Goal: Transaction & Acquisition: Purchase product/service

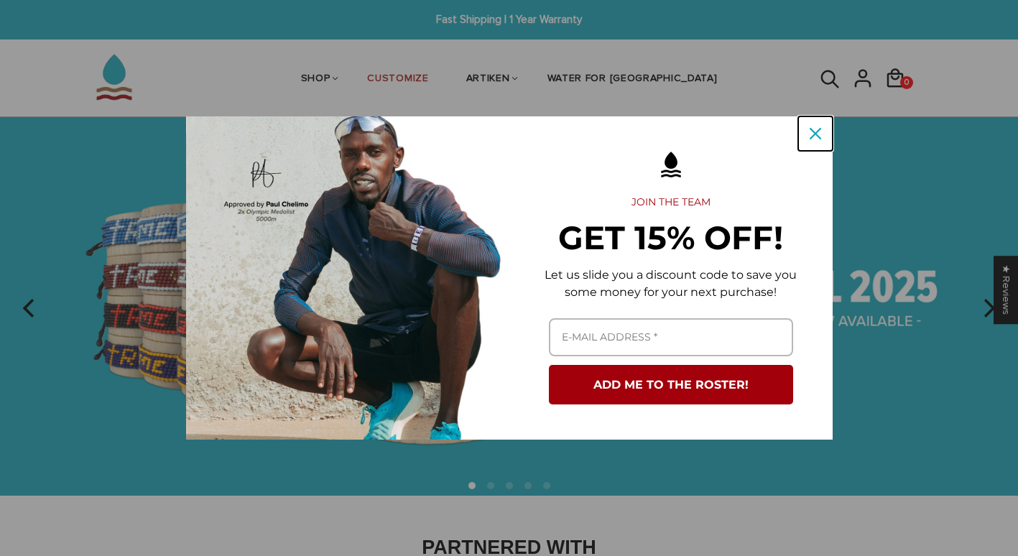
click at [815, 121] on button "Close" at bounding box center [815, 133] width 34 height 34
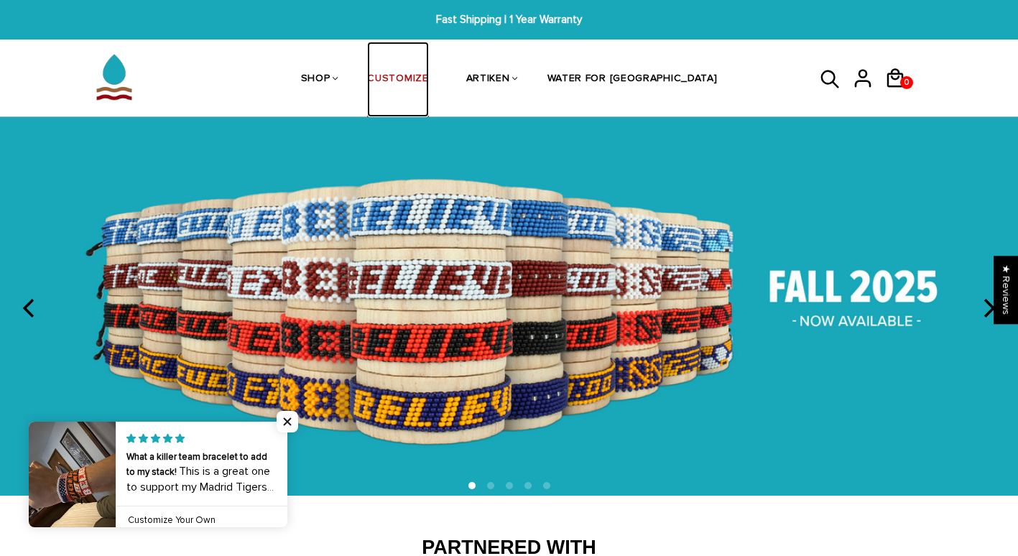
click at [428, 76] on link "CUSTOMIZE" at bounding box center [397, 80] width 61 height 76
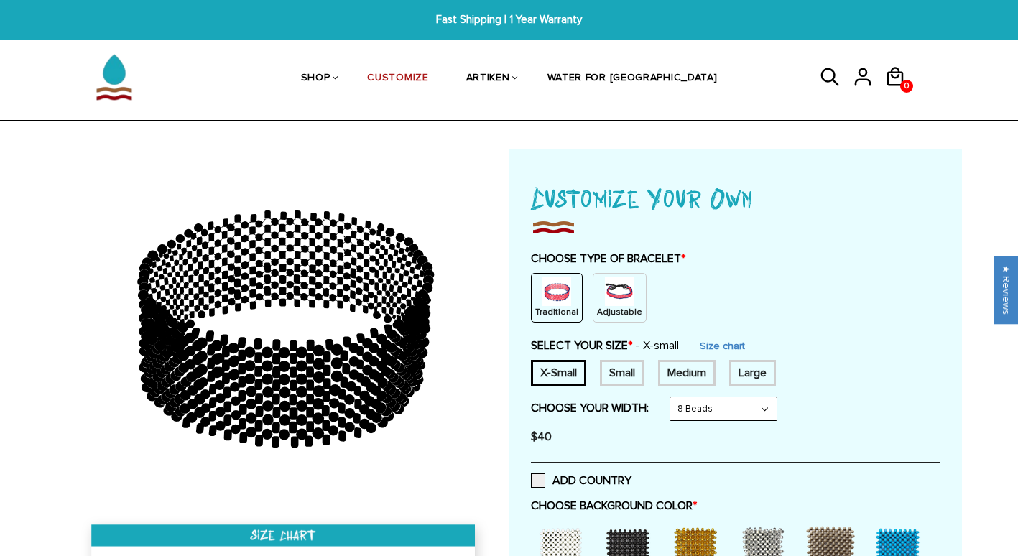
click at [624, 307] on p "Adjustable" at bounding box center [619, 312] width 45 height 12
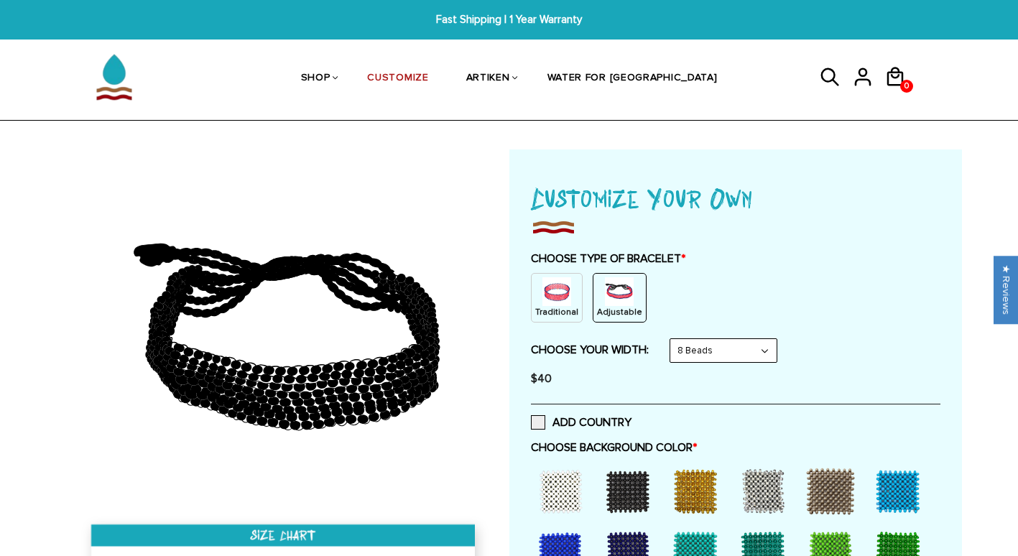
click at [760, 355] on select "8 Beads 6 Beads 10 Beads" at bounding box center [723, 350] width 106 height 23
click at [761, 354] on select "8 Beads 6 Beads 10 Beads" at bounding box center [723, 350] width 106 height 23
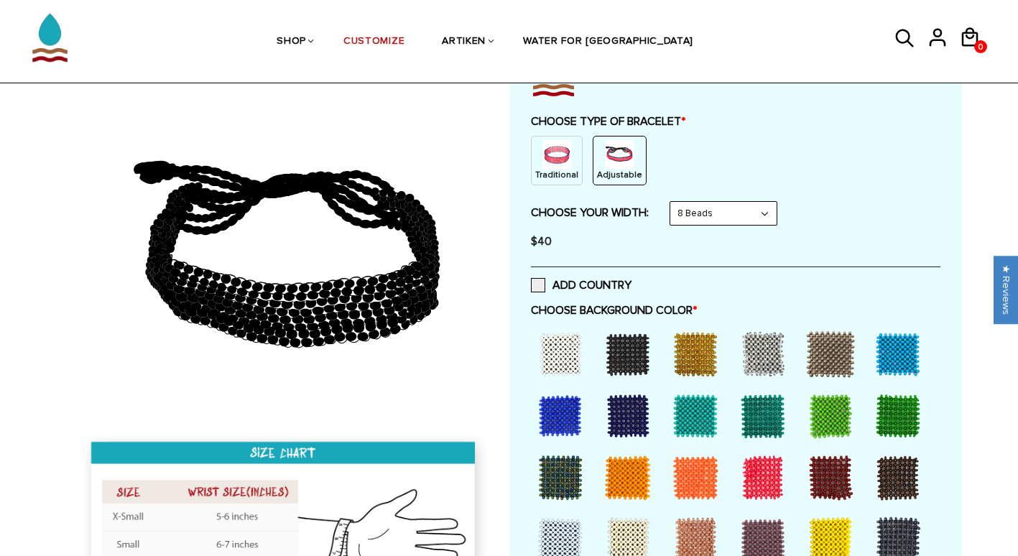
scroll to position [149, 0]
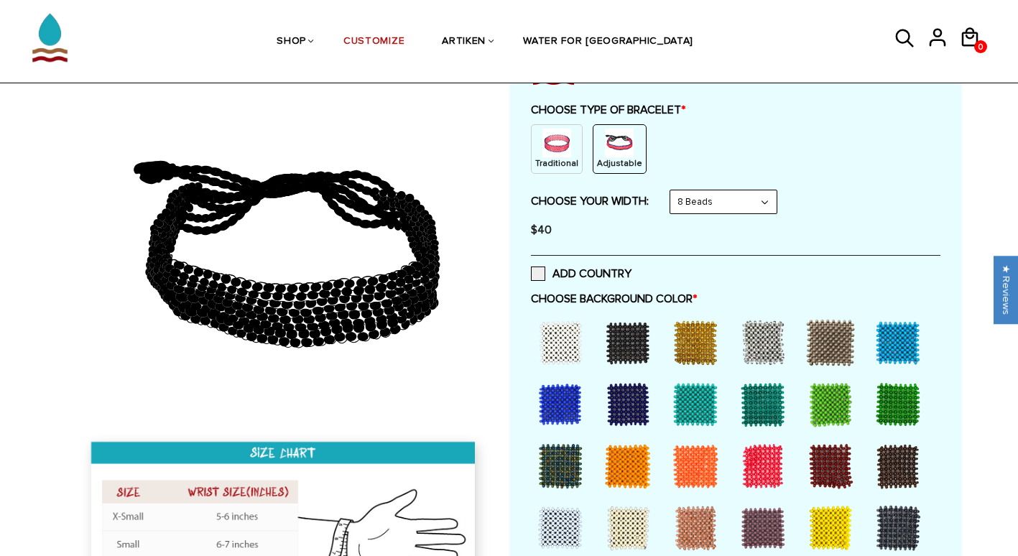
click at [640, 357] on div at bounding box center [627, 342] width 57 height 57
click at [815, 519] on div at bounding box center [830, 527] width 57 height 57
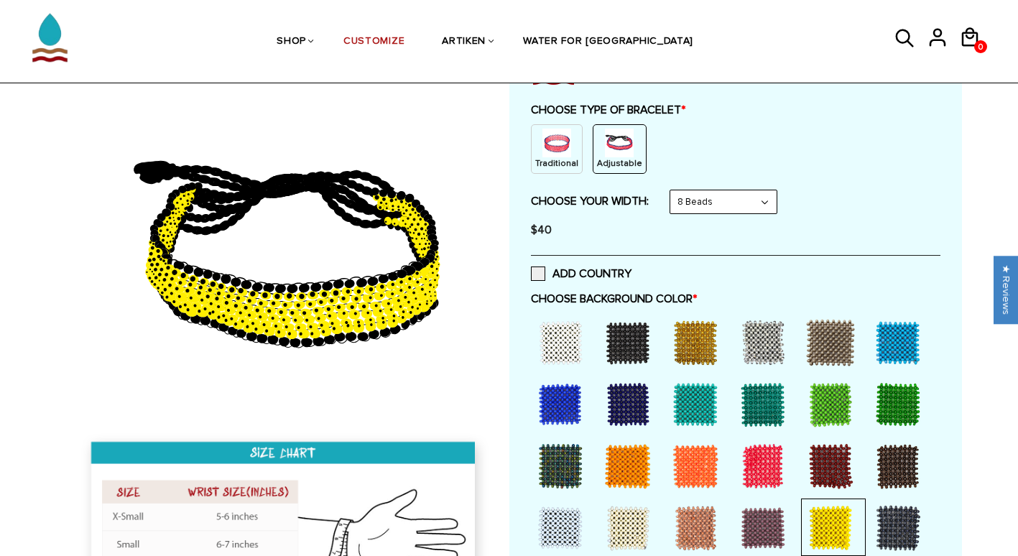
click at [884, 533] on div at bounding box center [897, 527] width 57 height 57
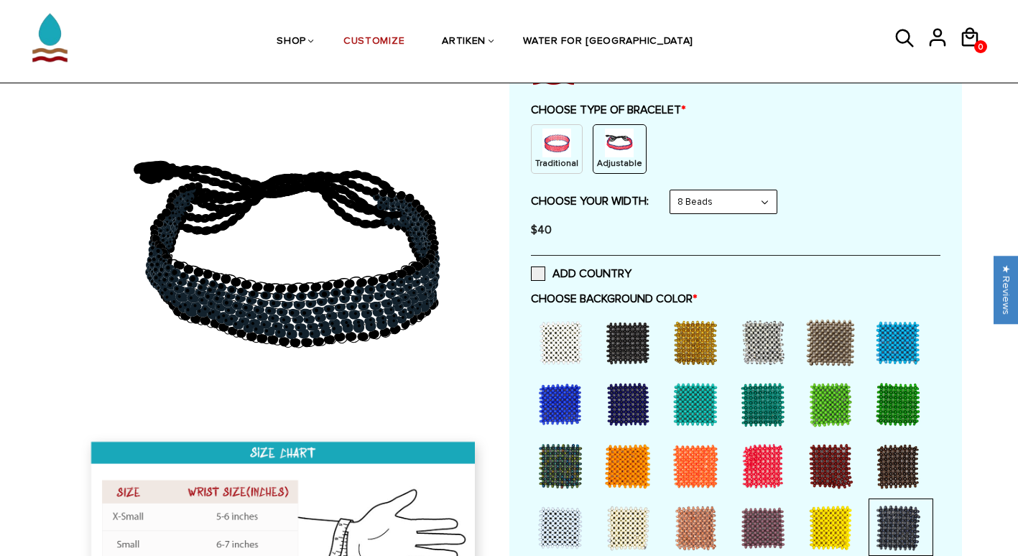
click at [888, 323] on div at bounding box center [897, 342] width 57 height 57
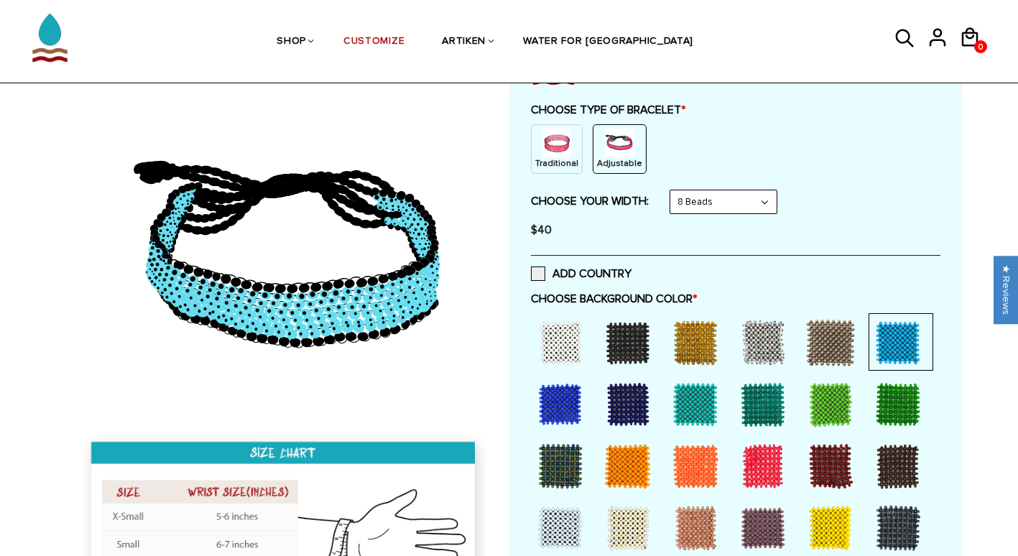
click at [565, 412] on div at bounding box center [560, 404] width 57 height 57
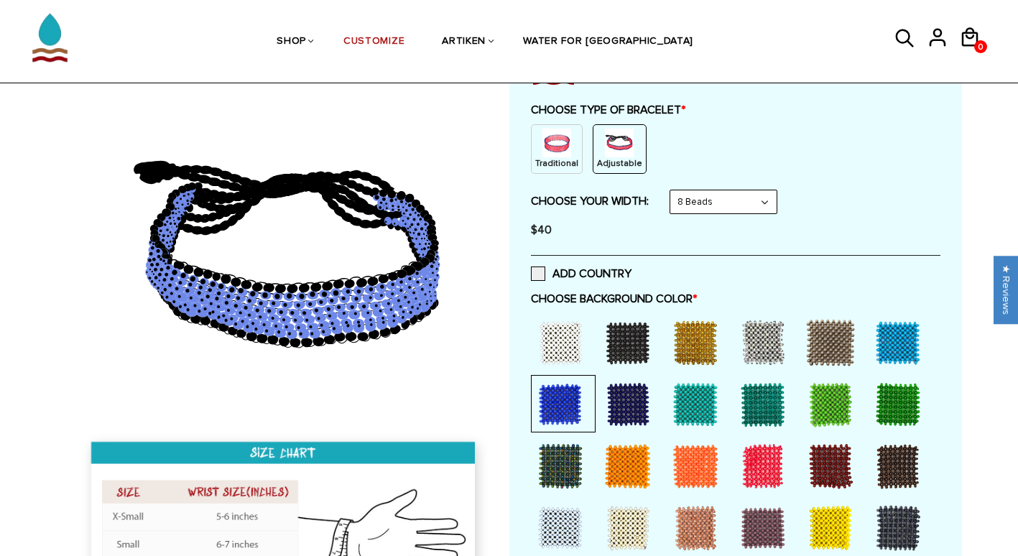
click at [637, 358] on div at bounding box center [627, 342] width 57 height 57
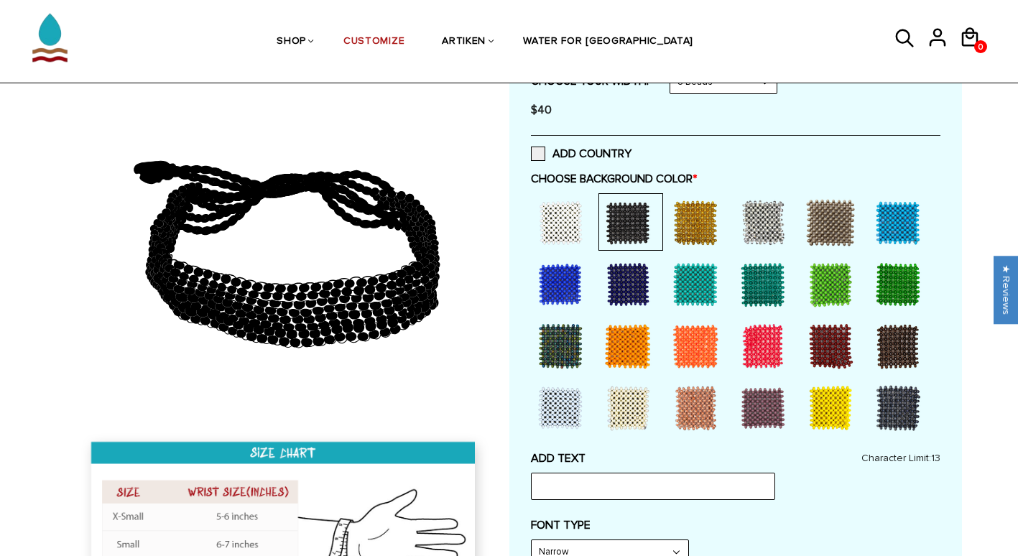
scroll to position [266, 0]
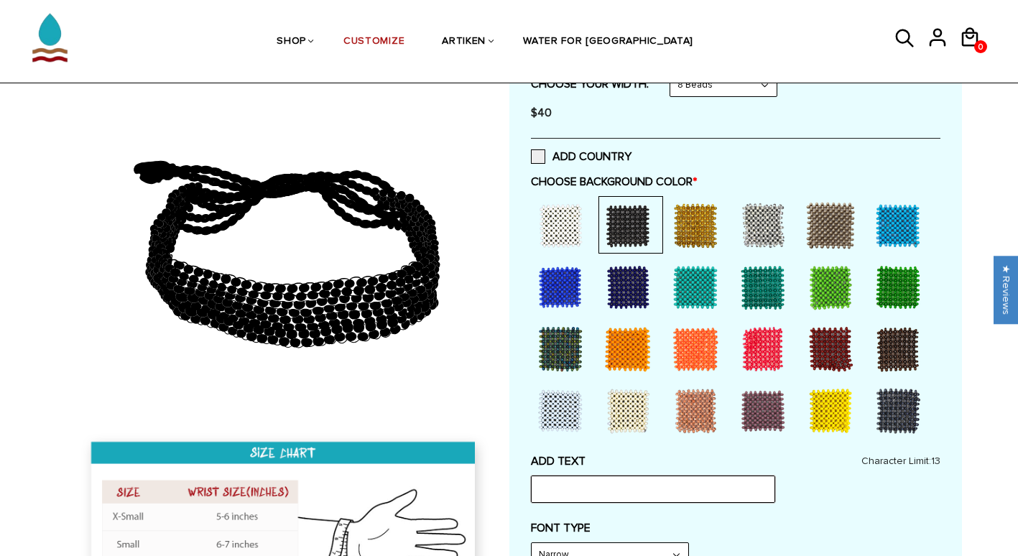
click at [620, 492] on input "text" at bounding box center [653, 489] width 244 height 27
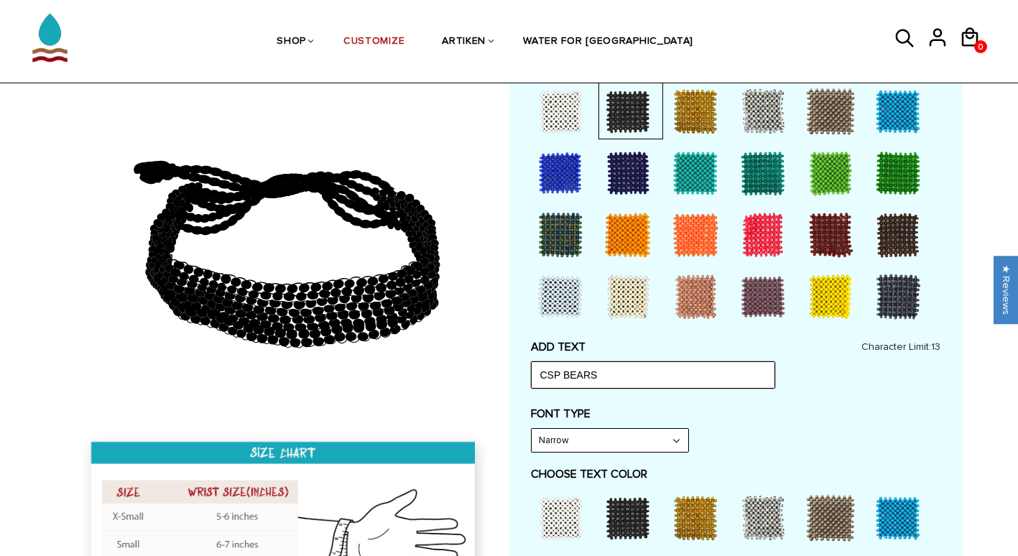
scroll to position [386, 0]
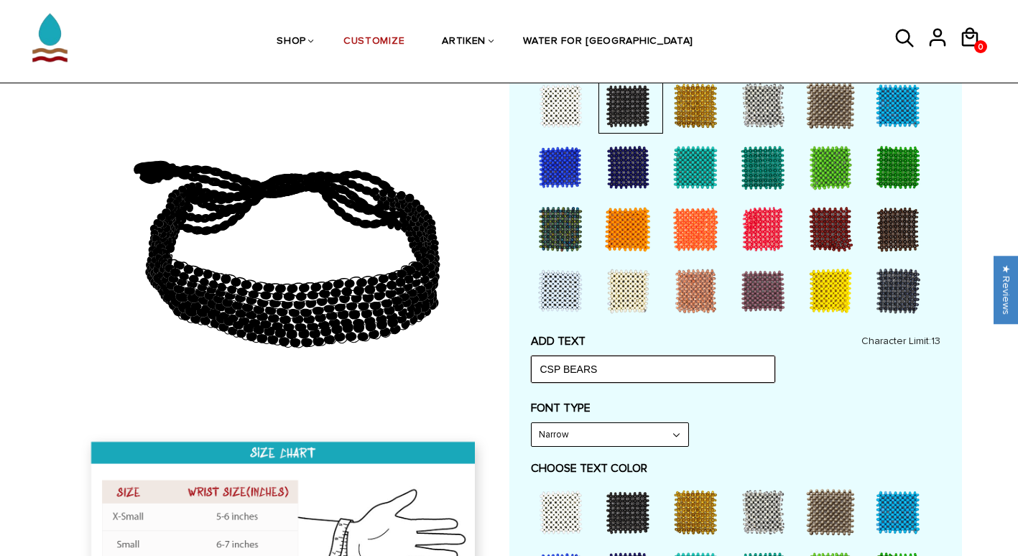
type input "CSP BEARS"
click at [657, 432] on select "Narrow Bold" at bounding box center [610, 434] width 157 height 23
click at [532, 423] on select "Narrow Bold" at bounding box center [610, 434] width 157 height 23
click at [637, 425] on select "Narrow Bold" at bounding box center [610, 434] width 157 height 23
select select "Narrow"
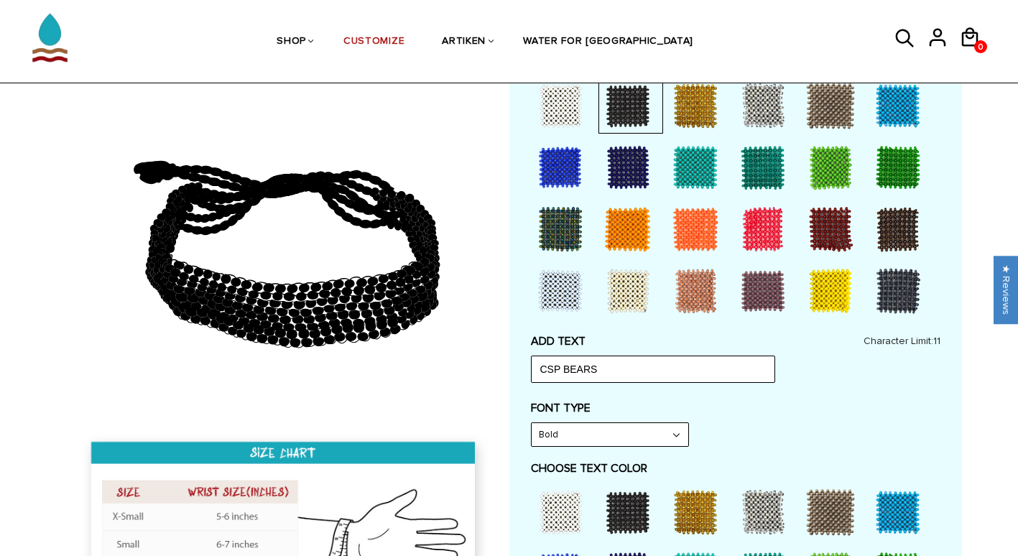
click at [532, 423] on select "Narrow Bold" at bounding box center [610, 434] width 157 height 23
click at [560, 501] on div at bounding box center [560, 511] width 57 height 57
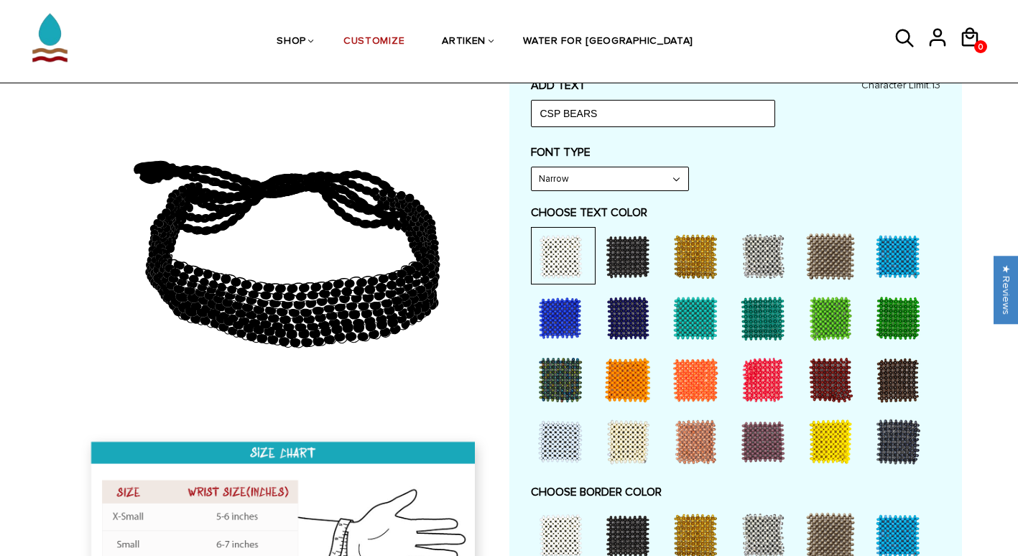
scroll to position [656, 0]
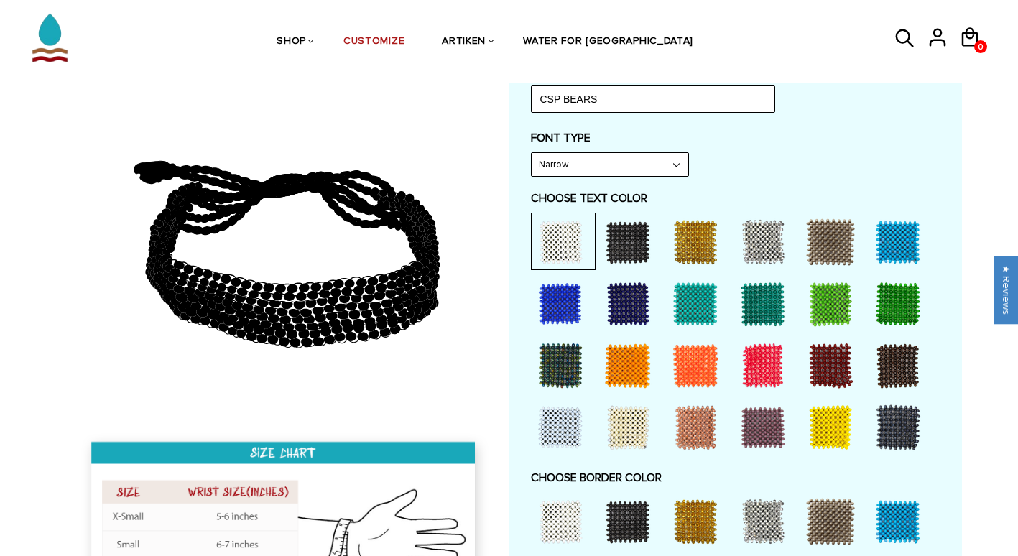
click at [834, 399] on div at bounding box center [830, 427] width 57 height 57
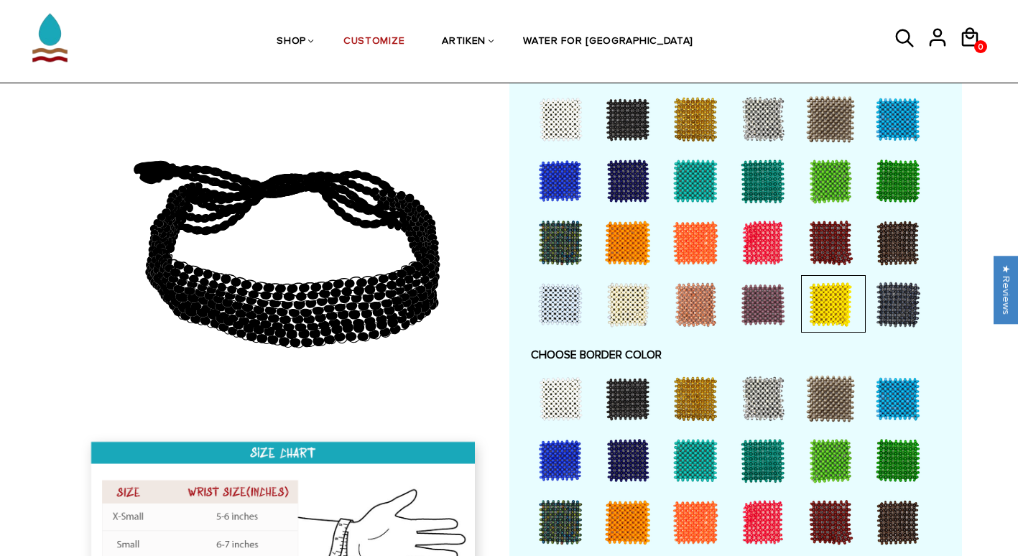
click at [894, 399] on div at bounding box center [897, 398] width 57 height 57
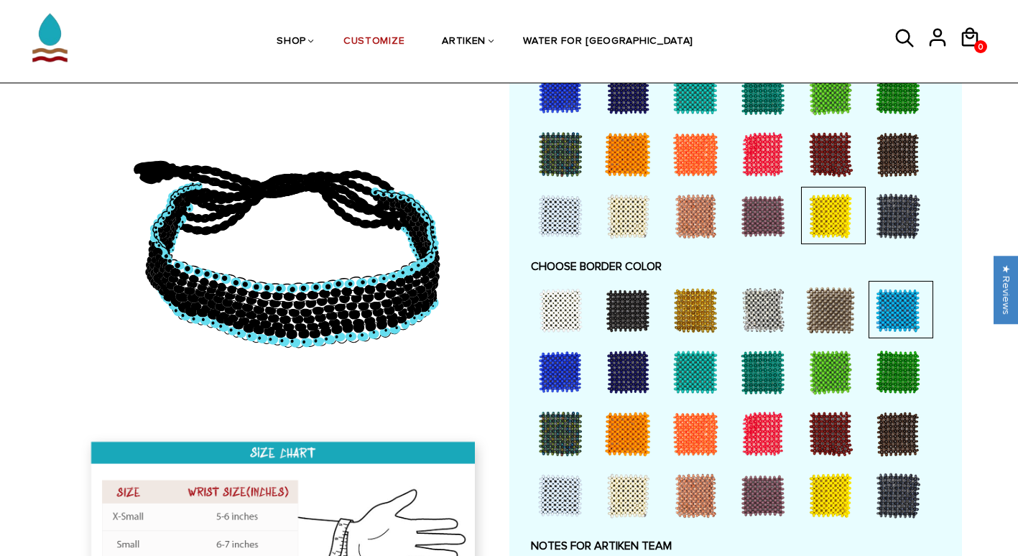
scroll to position [881, 0]
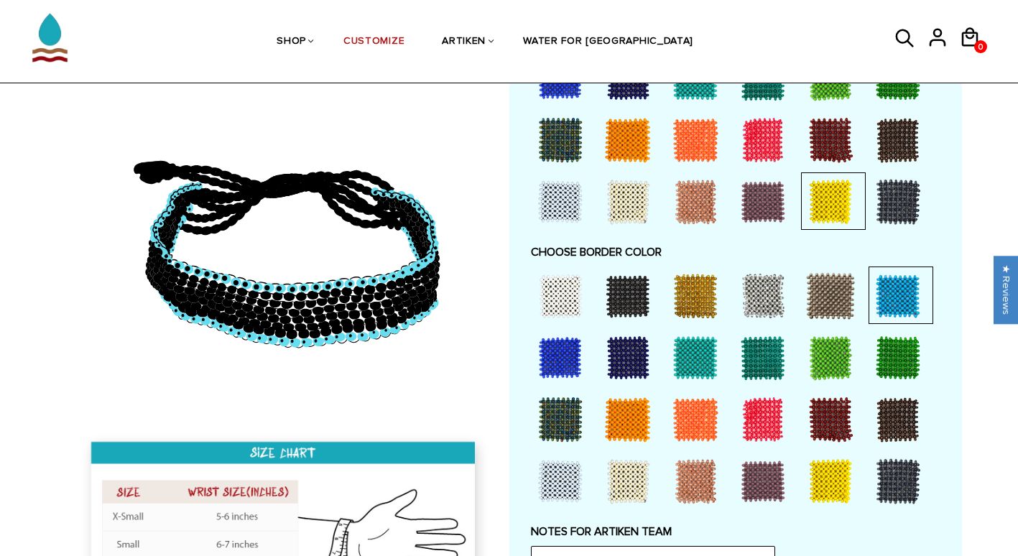
click at [830, 463] on div at bounding box center [830, 481] width 57 height 57
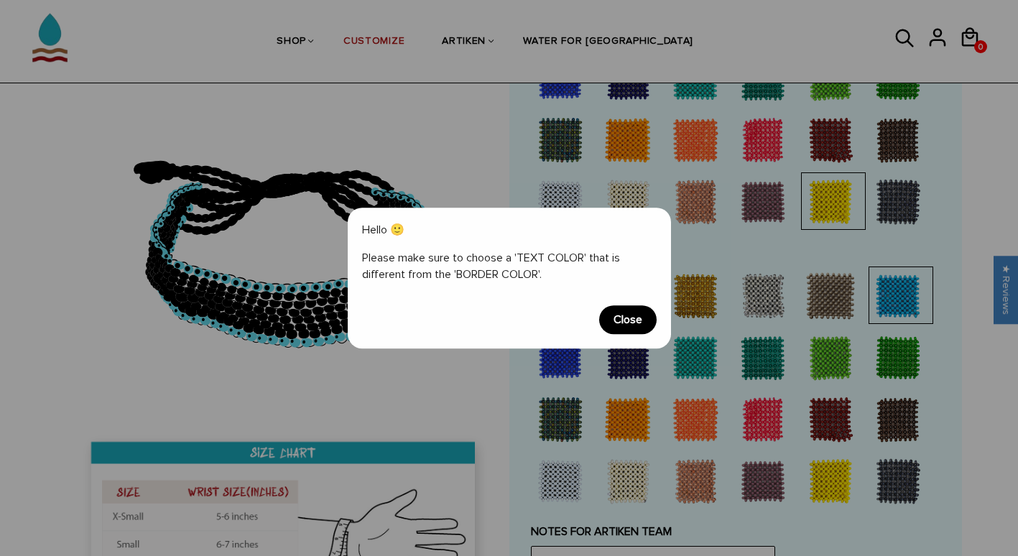
click at [639, 317] on span "Close" at bounding box center [627, 319] width 57 height 29
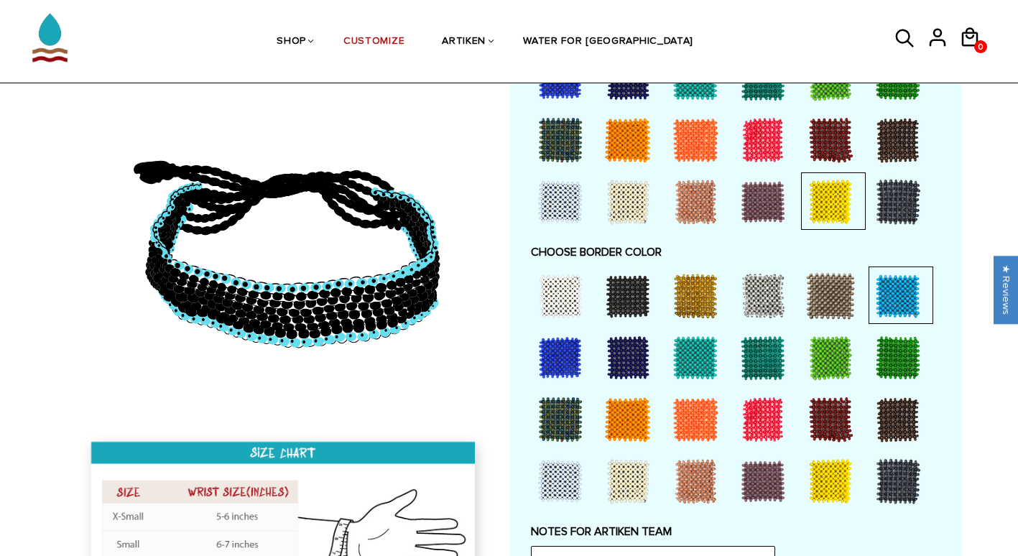
click at [622, 318] on div at bounding box center [627, 295] width 57 height 57
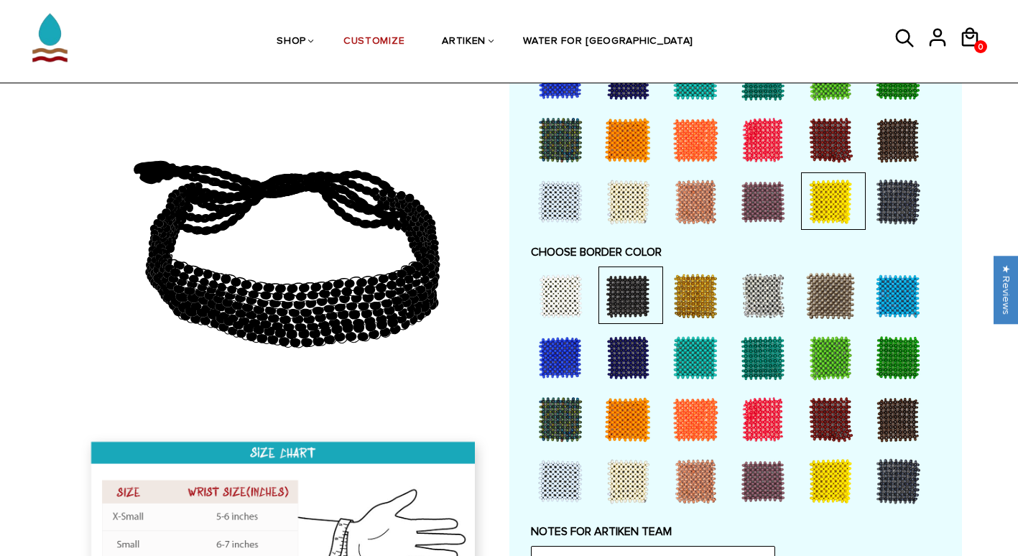
click at [568, 338] on div at bounding box center [560, 357] width 57 height 57
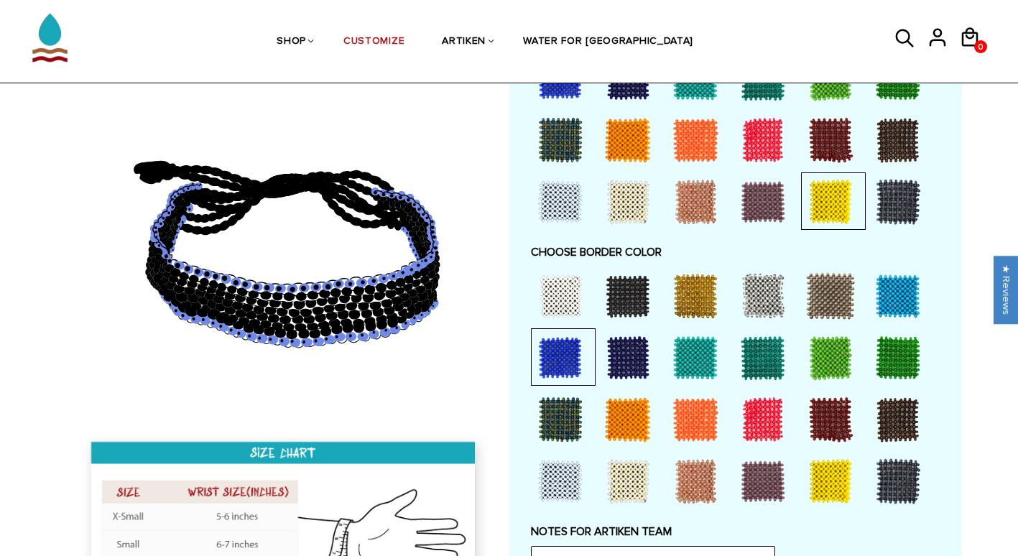
click at [615, 286] on div at bounding box center [627, 295] width 57 height 57
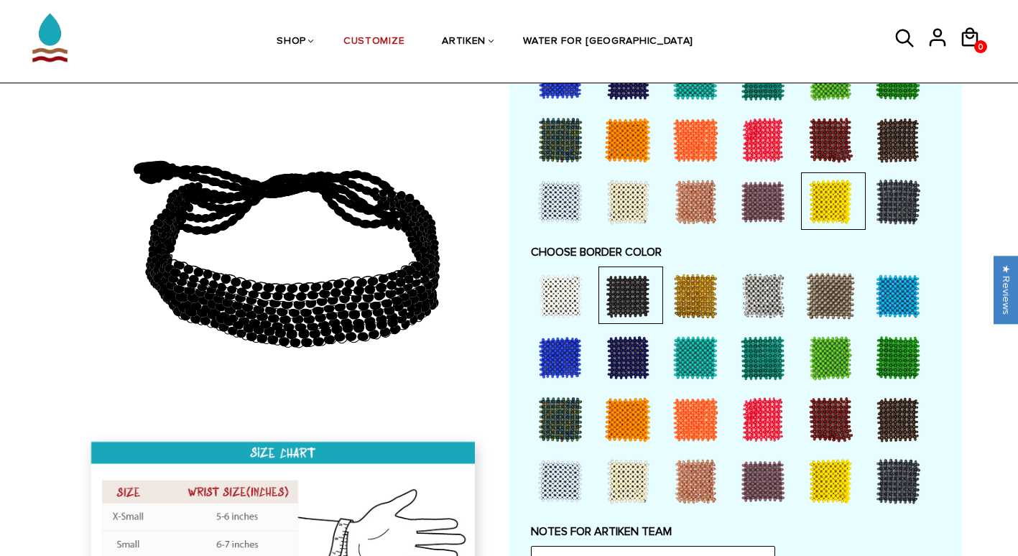
click at [564, 478] on div at bounding box center [560, 481] width 57 height 57
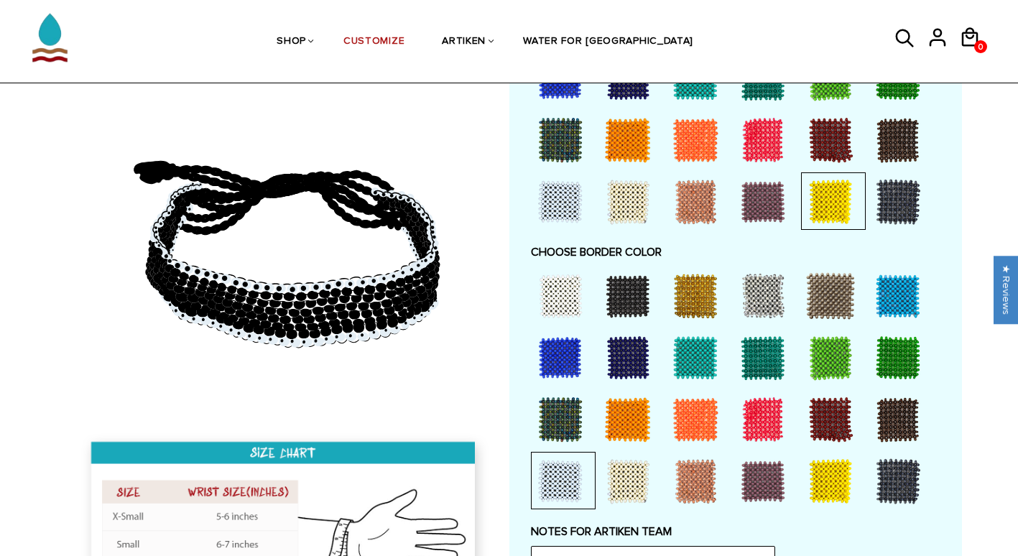
click at [607, 302] on div at bounding box center [627, 295] width 57 height 57
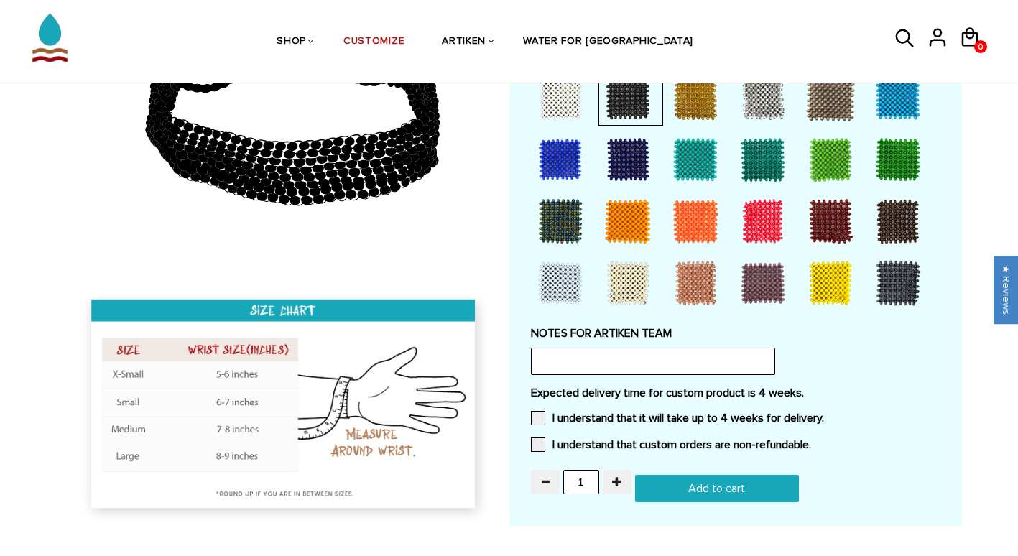
scroll to position [1074, 0]
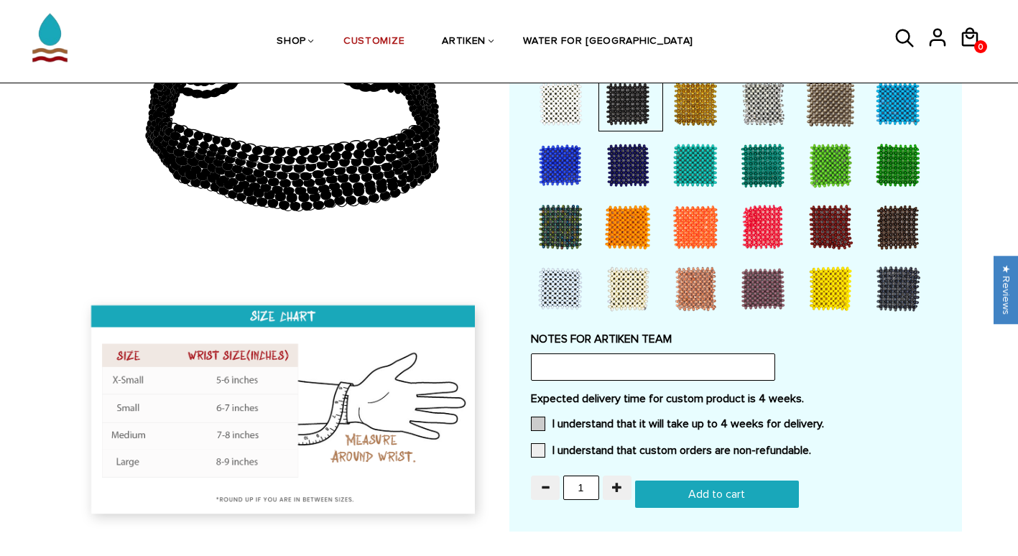
click at [713, 420] on label "I understand that it will take up to 4 weeks for delivery." at bounding box center [677, 424] width 293 height 14
click at [824, 420] on input "I understand that it will take up to 4 weeks for delivery." at bounding box center [824, 420] width 0 height 0
click at [710, 445] on label "I understand that custom orders are non-refundable." at bounding box center [671, 450] width 280 height 14
click at [811, 446] on input "I understand that custom orders are non-refundable." at bounding box center [811, 446] width 0 height 0
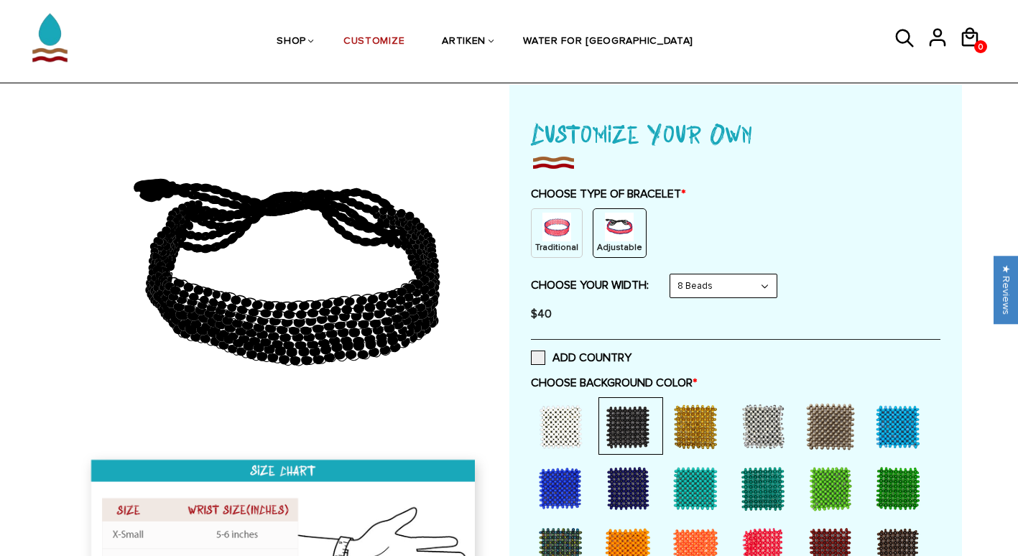
scroll to position [69, 0]
